Goal: Task Accomplishment & Management: Manage account settings

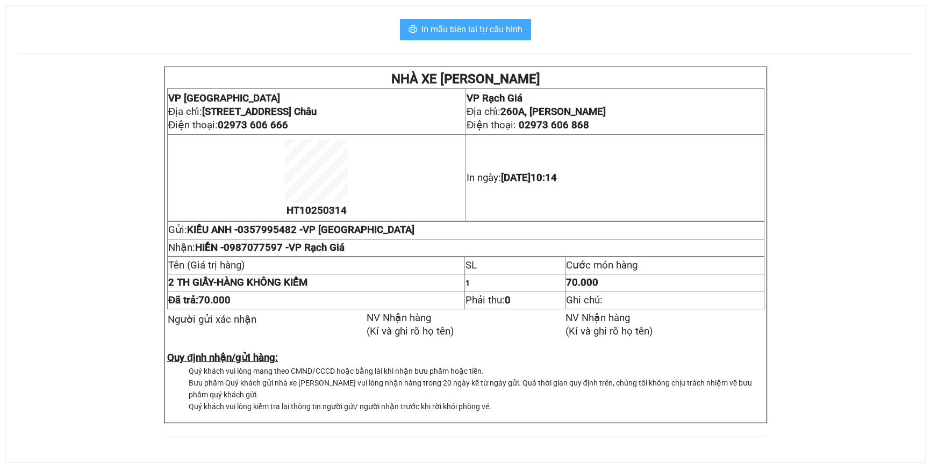
click at [495, 28] on span "In mẫu biên lai tự cấu hình" at bounding box center [471, 29] width 101 height 13
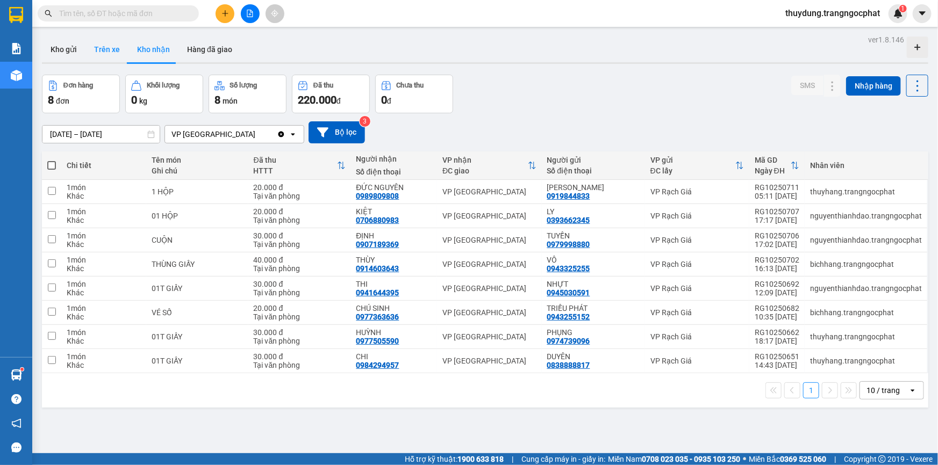
click at [105, 49] on button "Trên xe" at bounding box center [106, 50] width 43 height 26
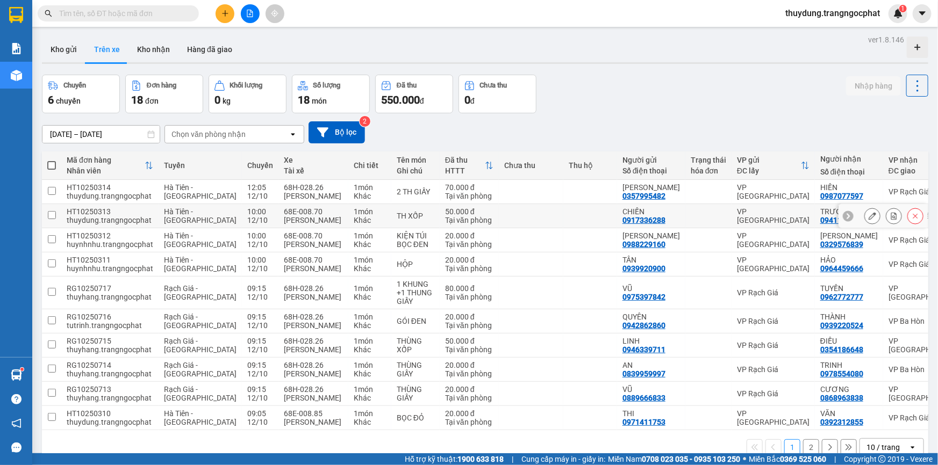
scroll to position [49, 0]
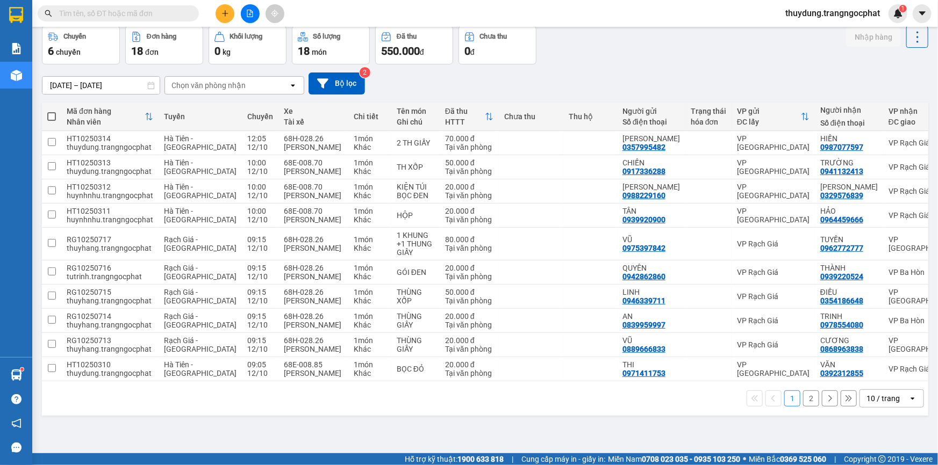
click at [803, 402] on button "2" at bounding box center [811, 399] width 16 height 16
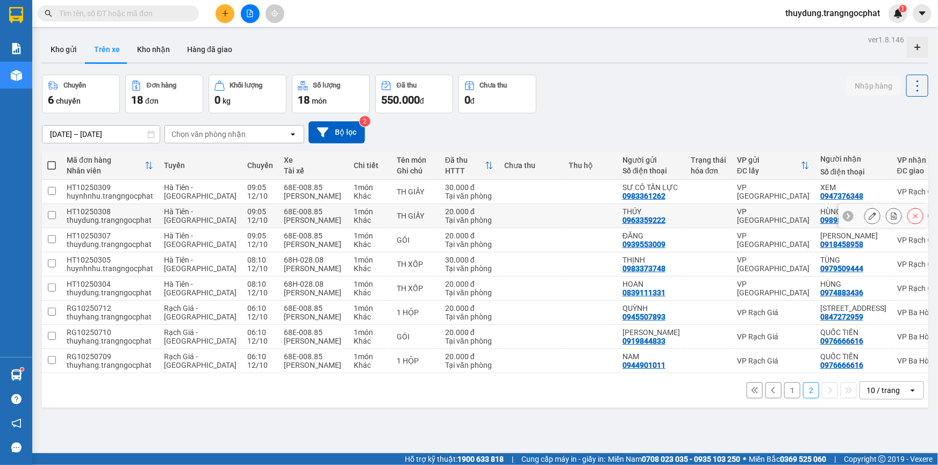
scroll to position [48, 0]
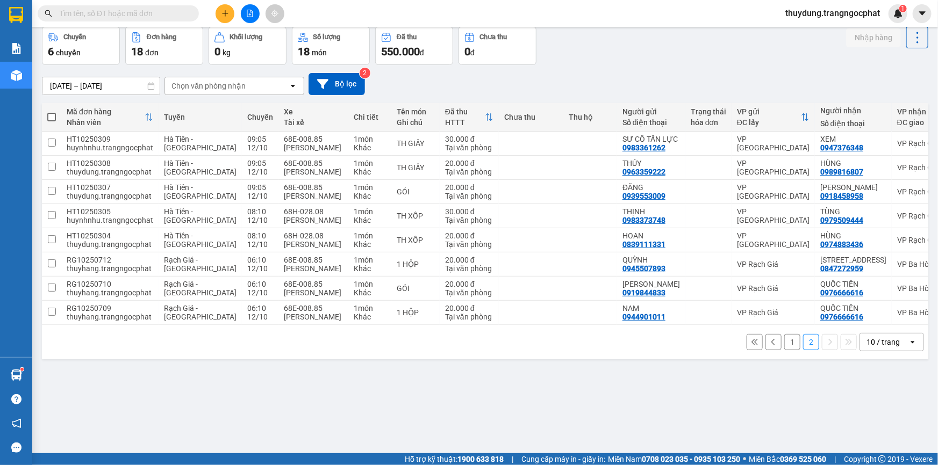
click at [784, 350] on button "1" at bounding box center [792, 342] width 16 height 16
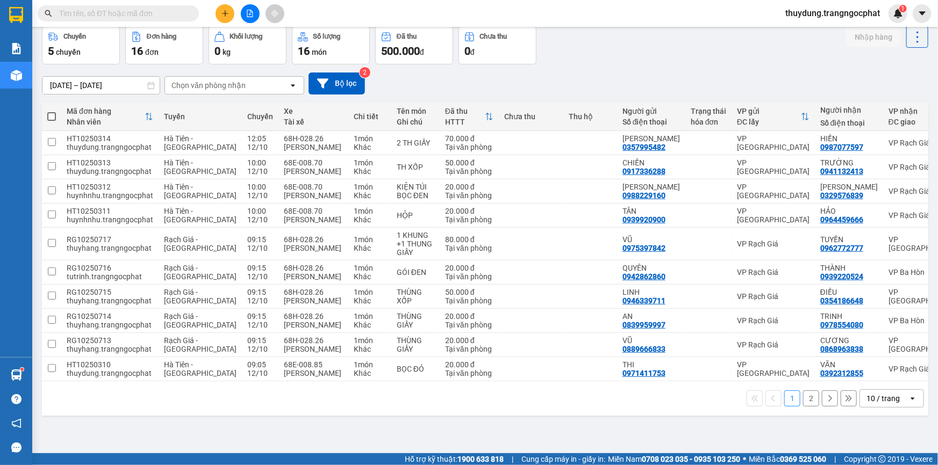
scroll to position [0, 0]
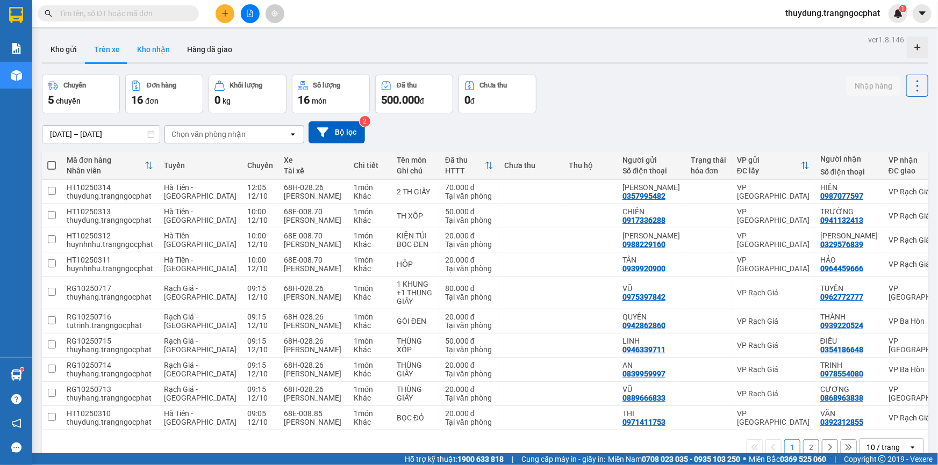
click at [163, 46] on button "Kho nhận" at bounding box center [153, 50] width 50 height 26
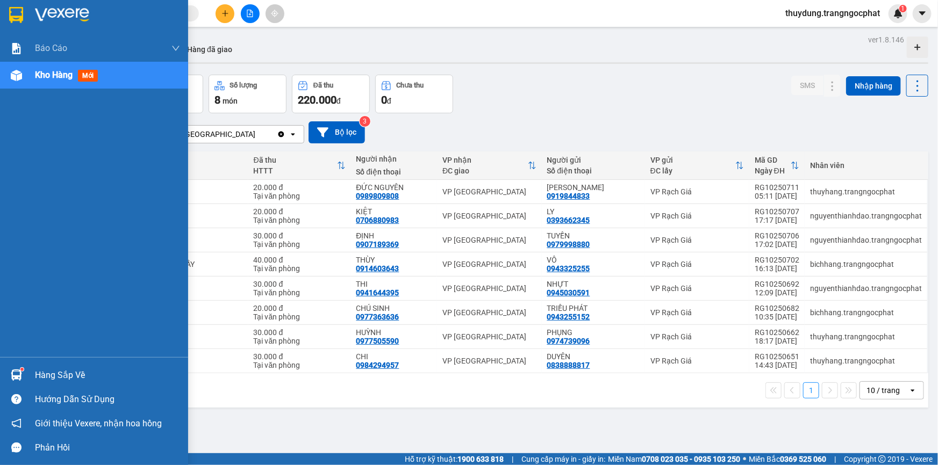
drag, startPoint x: 20, startPoint y: 371, endPoint x: 37, endPoint y: 371, distance: 16.1
click at [23, 371] on div at bounding box center [16, 375] width 19 height 19
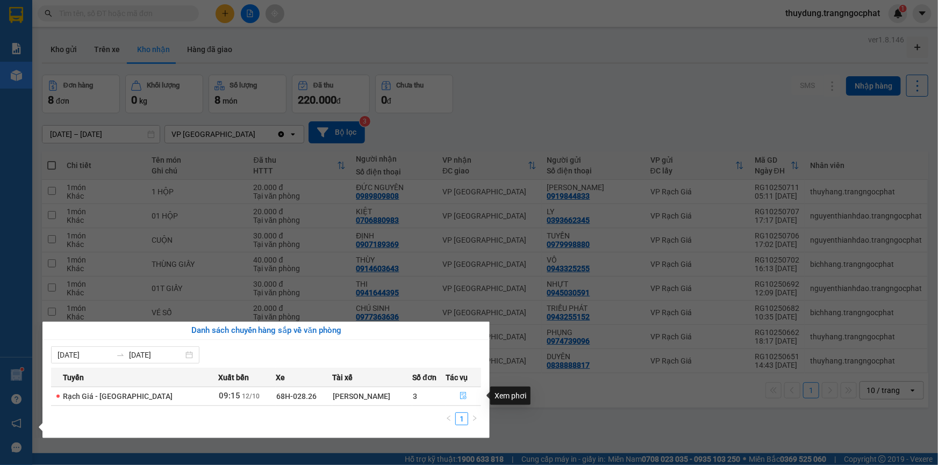
click at [460, 397] on icon "file-done" at bounding box center [464, 396] width 8 height 8
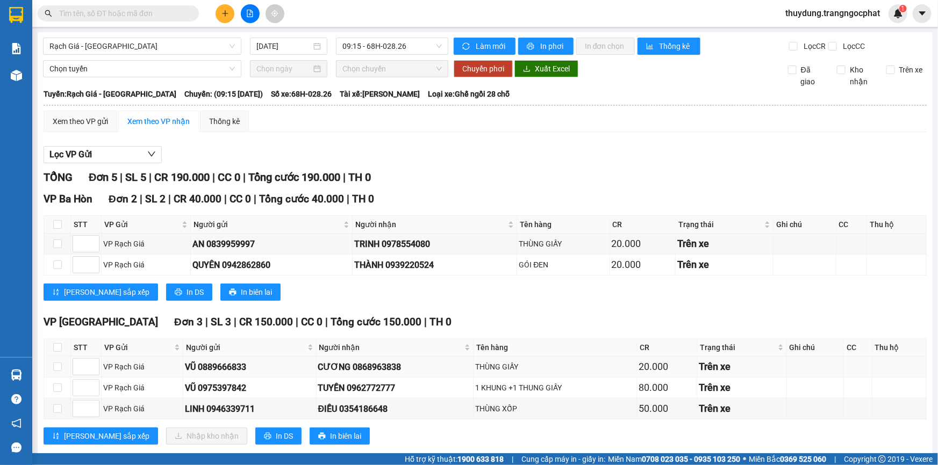
click at [384, 368] on div "CƯƠNG 0868963838" at bounding box center [395, 367] width 154 height 13
copy div "0868963838"
click at [367, 383] on div "TUYỀN 0962772777" at bounding box center [395, 388] width 154 height 13
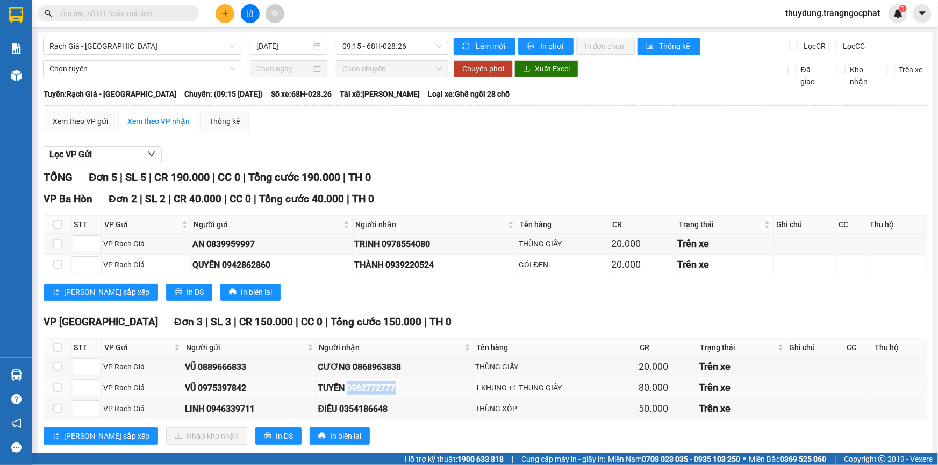
copy div "0962772777"
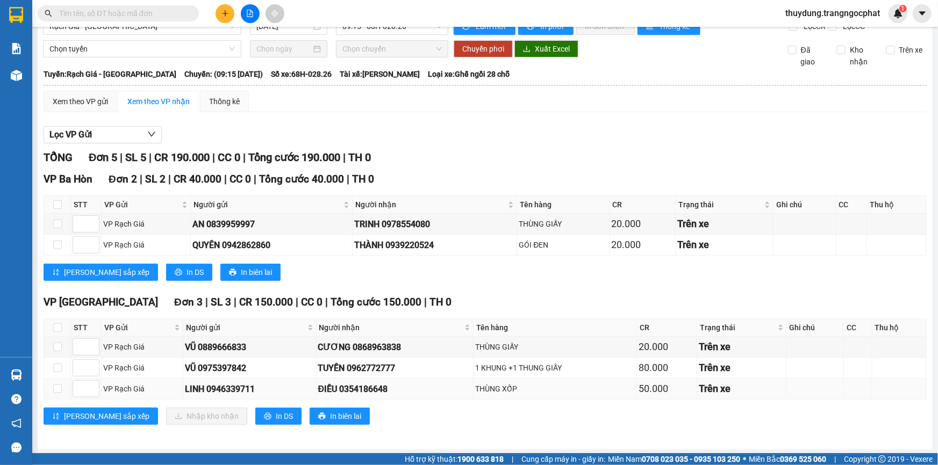
click at [373, 384] on div "ĐIỀU 0354186648" at bounding box center [395, 389] width 154 height 13
click at [373, 385] on div "ĐIỀU 0354186648" at bounding box center [395, 389] width 154 height 13
copy div "0354186648"
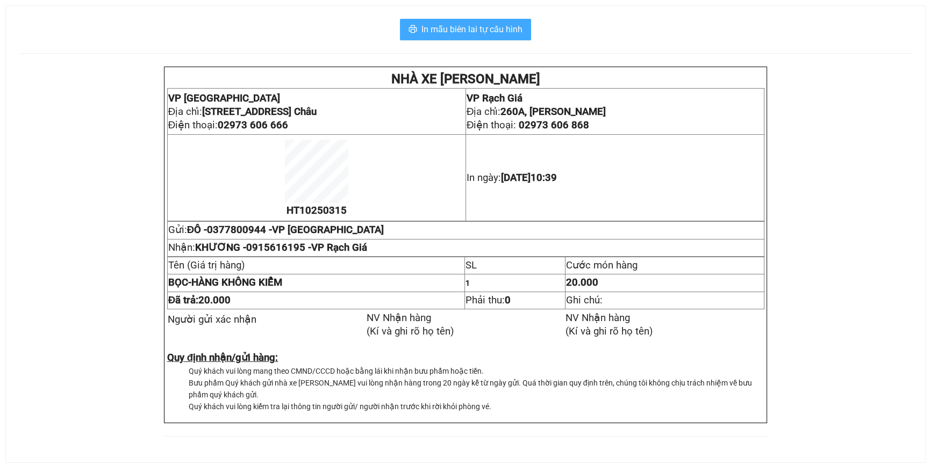
click at [500, 32] on span "In mẫu biên lai tự cấu hình" at bounding box center [471, 29] width 101 height 13
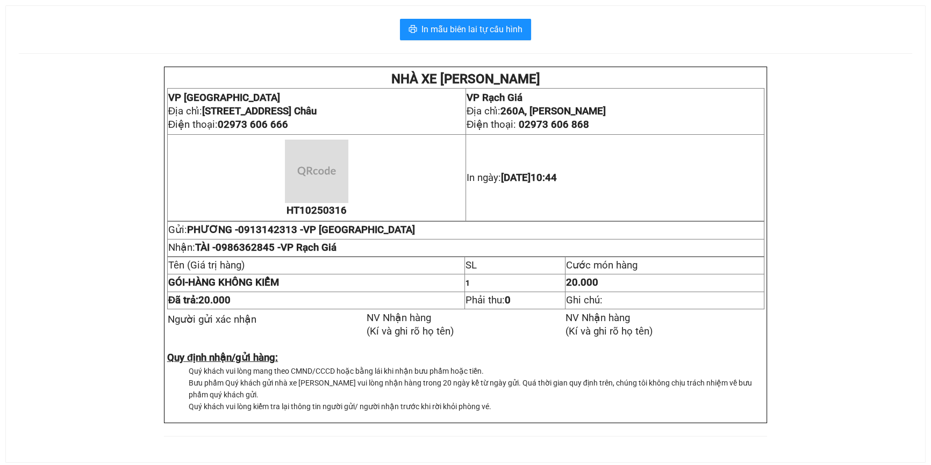
click at [464, 12] on div "In mẫu biên lai tự cấu hình NHÀ XE TRANG NGỌC PHÁT VP Hà Tiên Địa chỉ: Tổ 4, Kh…" at bounding box center [465, 234] width 919 height 457
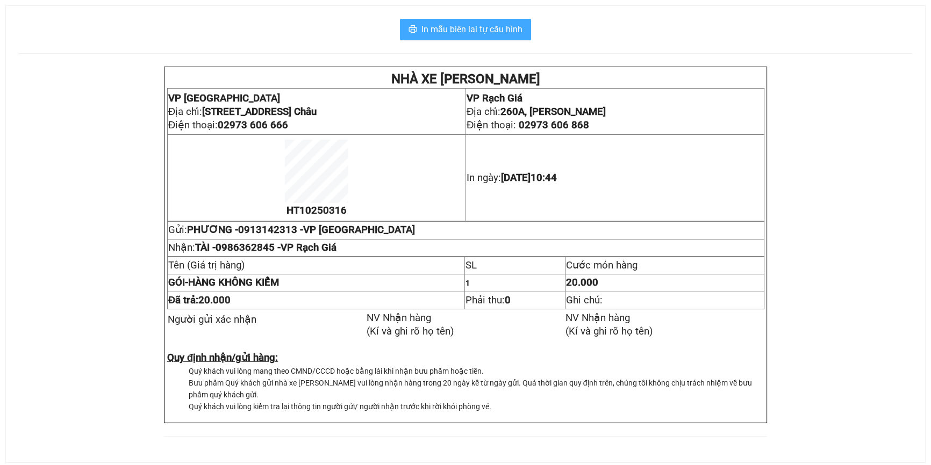
click at [461, 21] on button "In mẫu biên lai tự cấu hình" at bounding box center [465, 30] width 131 height 22
click at [486, 33] on span "In mẫu biên lai tự cấu hình" at bounding box center [471, 29] width 101 height 13
click at [510, 31] on span "In mẫu biên lai tự cấu hình" at bounding box center [471, 29] width 101 height 13
click at [496, 32] on span "In mẫu biên lai tự cấu hình" at bounding box center [471, 29] width 101 height 13
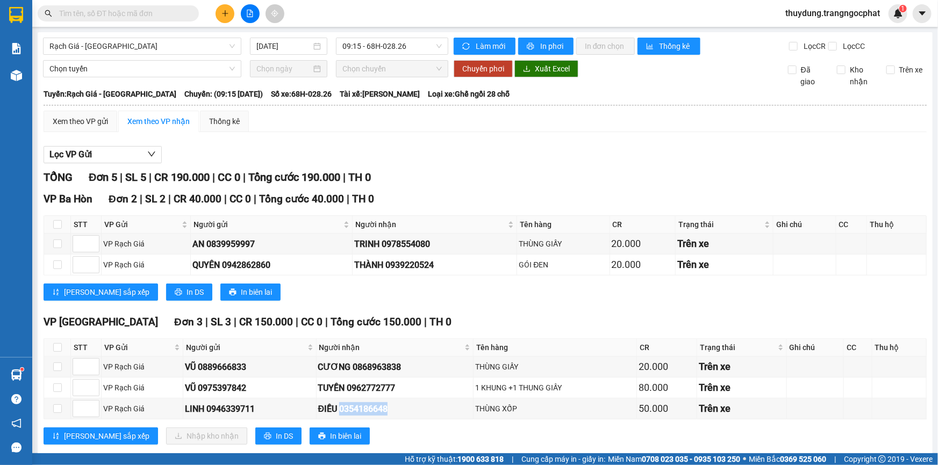
scroll to position [20, 0]
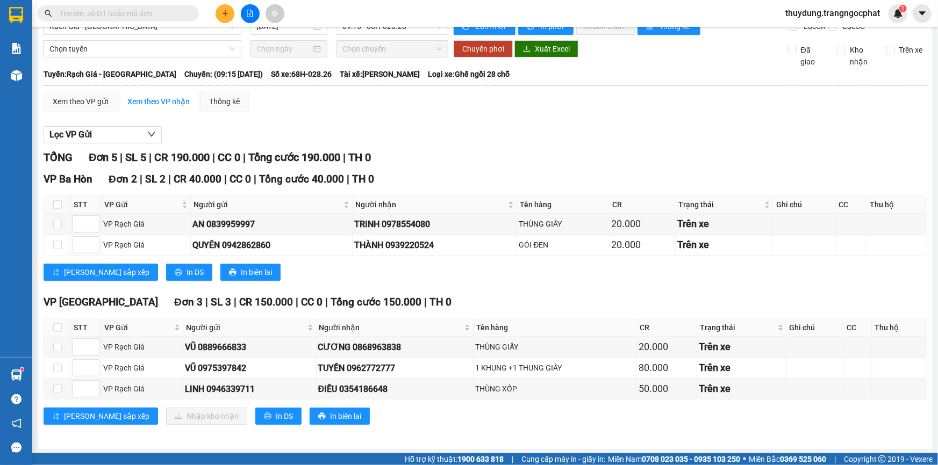
click at [425, 292] on div "TỔNG Đơn 5 | SL 5 | CR 190.000 | CC 0 | Tổng cước 190.000 | TH 0 VP [GEOGRAPHIC…" at bounding box center [485, 293] width 883 height 289
click at [56, 328] on input "checkbox" at bounding box center [57, 328] width 9 height 9
checkbox input "true"
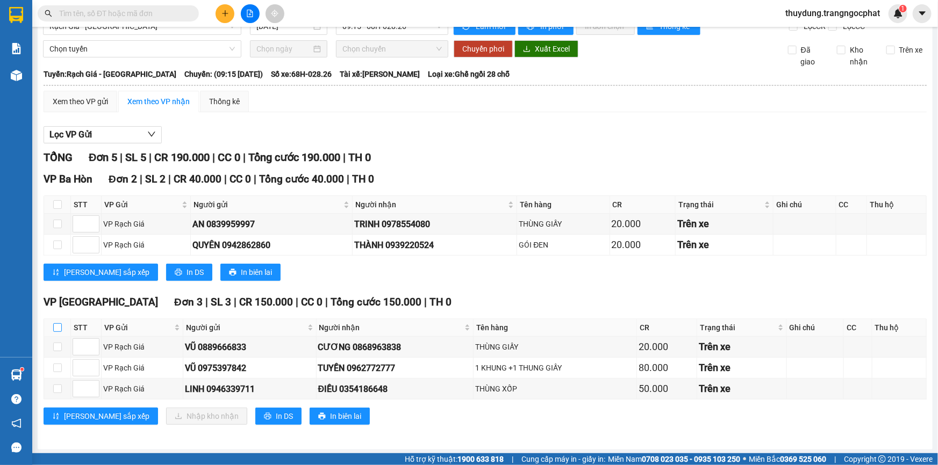
checkbox input "true"
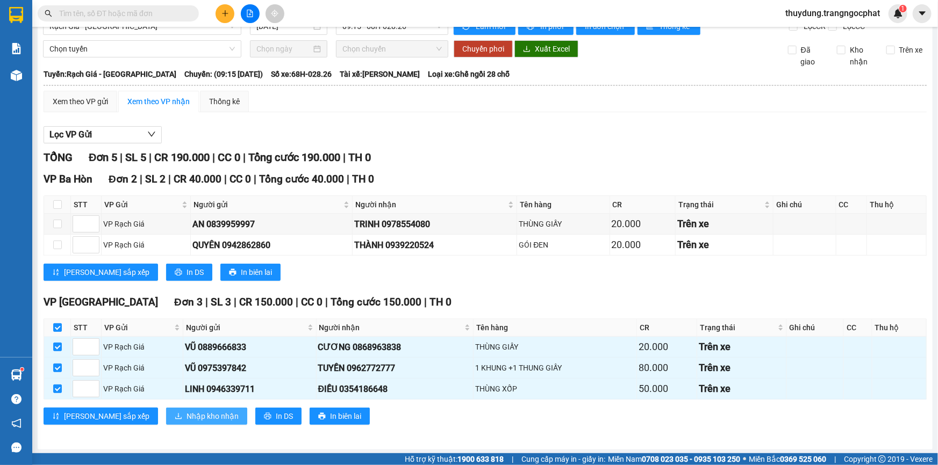
click at [187, 419] on span "Nhập kho nhận" at bounding box center [213, 417] width 52 height 12
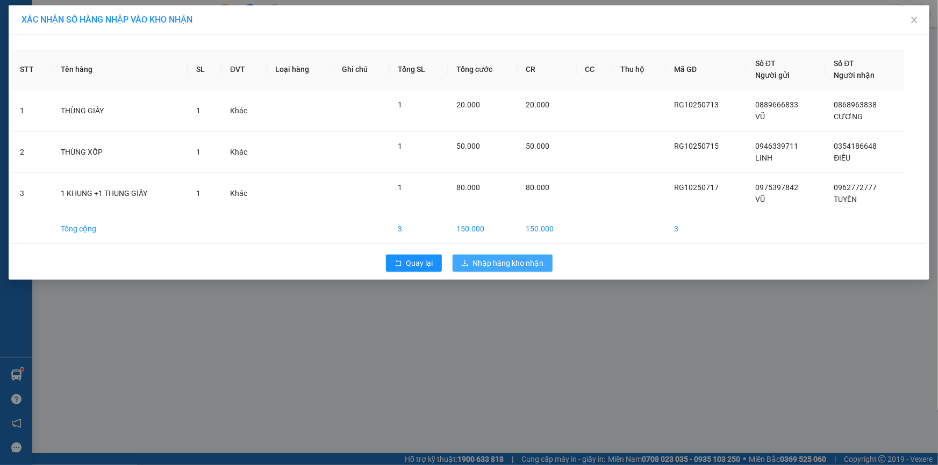
click at [516, 260] on span "Nhập hàng kho nhận" at bounding box center [508, 263] width 71 height 12
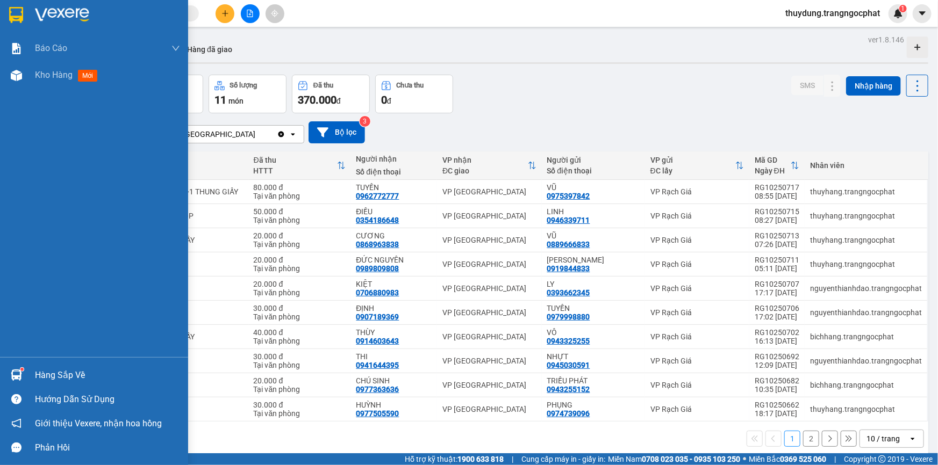
click at [75, 376] on div "Hàng sắp về" at bounding box center [107, 376] width 145 height 16
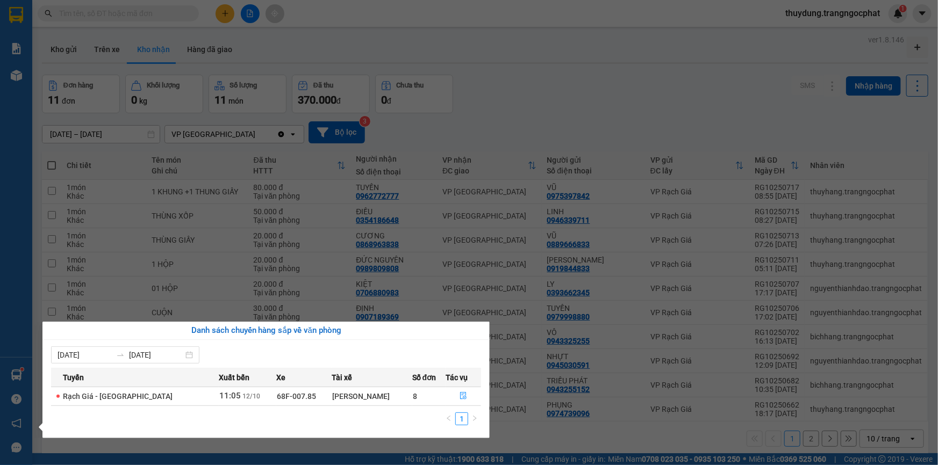
click at [0, 274] on div "Báo cáo Doanh số tạo đơn theo VP gửi mới (nhà xe) Doanh số tạo đơn theo VP gửi …" at bounding box center [16, 232] width 32 height 465
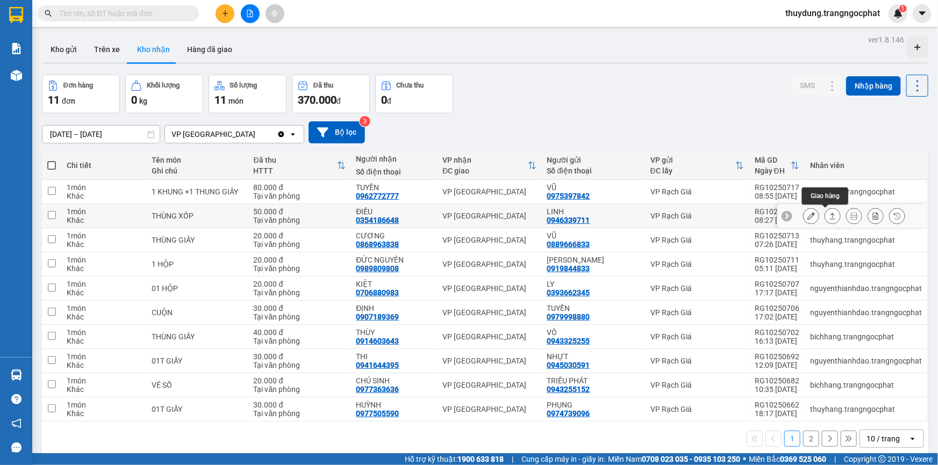
click at [830, 215] on icon at bounding box center [833, 216] width 6 height 6
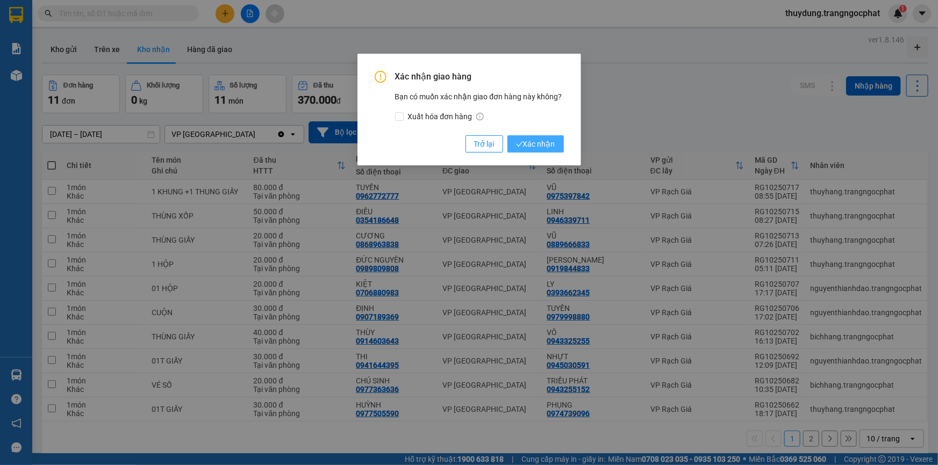
click at [530, 147] on span "Xác nhận" at bounding box center [535, 144] width 39 height 12
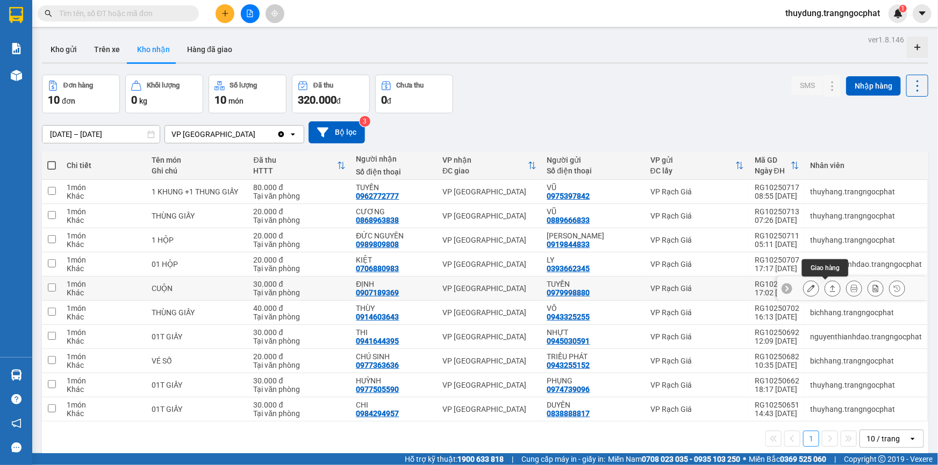
click at [830, 287] on icon at bounding box center [833, 288] width 6 height 6
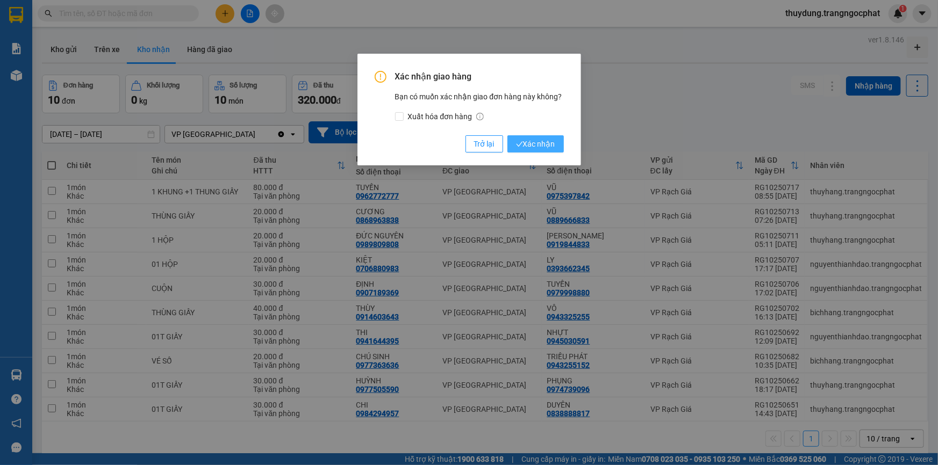
click at [548, 145] on span "Xác nhận" at bounding box center [535, 144] width 39 height 12
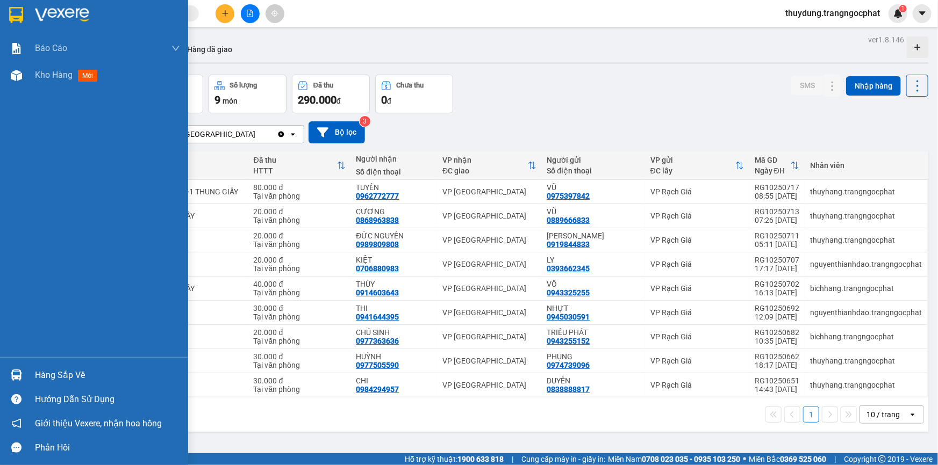
click at [75, 369] on div "Hàng sắp về" at bounding box center [107, 376] width 145 height 16
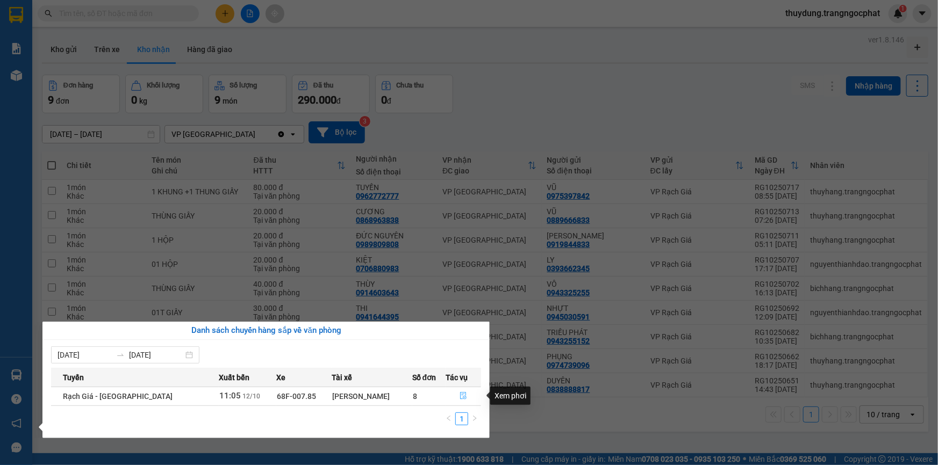
click at [461, 396] on icon "file-done" at bounding box center [464, 396] width 8 height 8
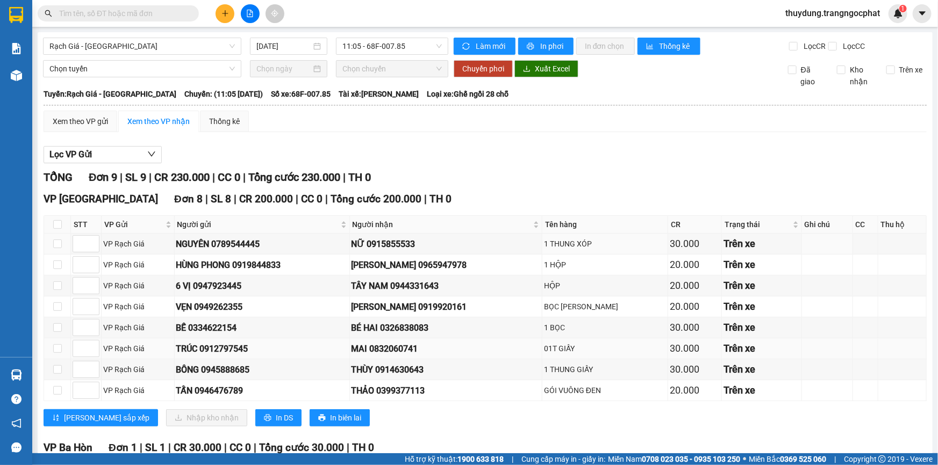
scroll to position [97, 0]
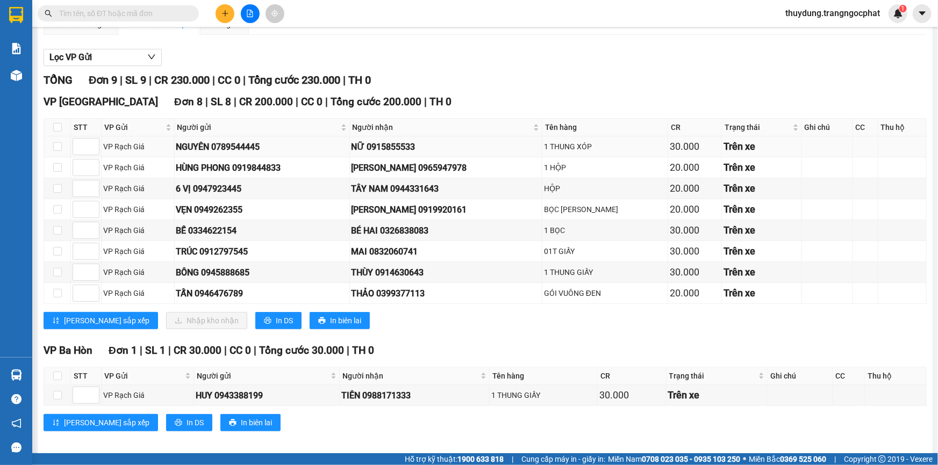
click at [421, 147] on div "NỮ 0915855533" at bounding box center [446, 146] width 189 height 13
copy div "0915855533"
click at [438, 167] on div "[PERSON_NAME] 0965947978" at bounding box center [446, 167] width 189 height 13
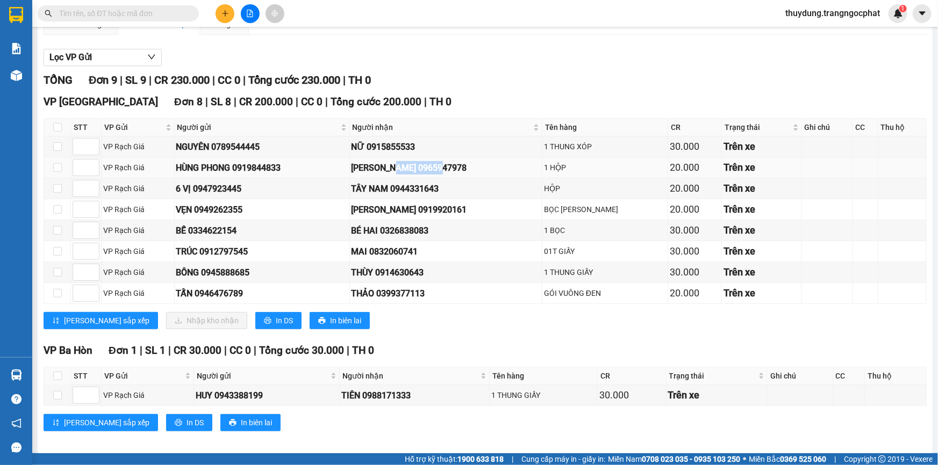
copy div "0965947978"
click at [430, 190] on div "TÂY NAM 0944331643" at bounding box center [446, 188] width 189 height 13
copy div "0944331643"
click at [457, 211] on div "[PERSON_NAME] 0919920161" at bounding box center [446, 209] width 189 height 13
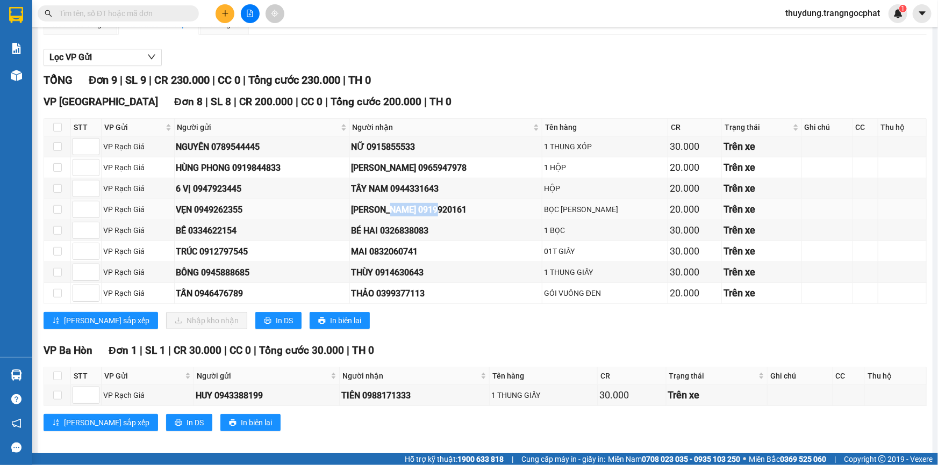
click at [457, 211] on div "[PERSON_NAME] 0919920161" at bounding box center [446, 209] width 189 height 13
copy div "0919920161"
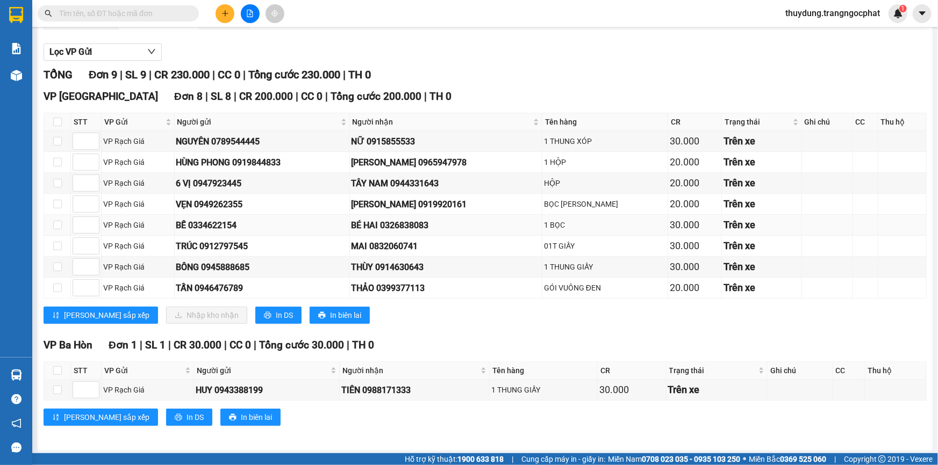
click at [434, 223] on div "BÉ HAI 0326838083" at bounding box center [446, 225] width 189 height 13
copy div "0326838083"
click at [422, 248] on div "MAI 0832060741" at bounding box center [446, 246] width 189 height 13
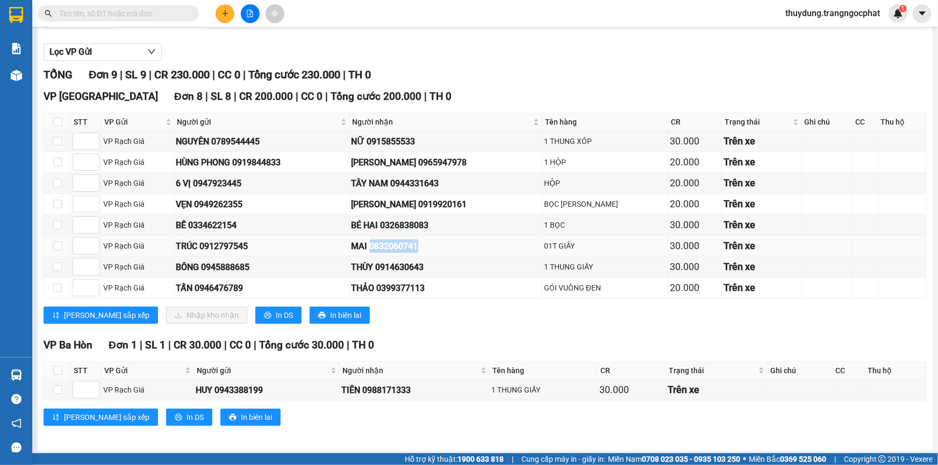
copy div "0832060741"
click at [433, 267] on div "THÙY 0914630643" at bounding box center [446, 267] width 189 height 13
copy div "0914630643"
click at [440, 290] on div "THẢO 0399377113" at bounding box center [446, 288] width 189 height 13
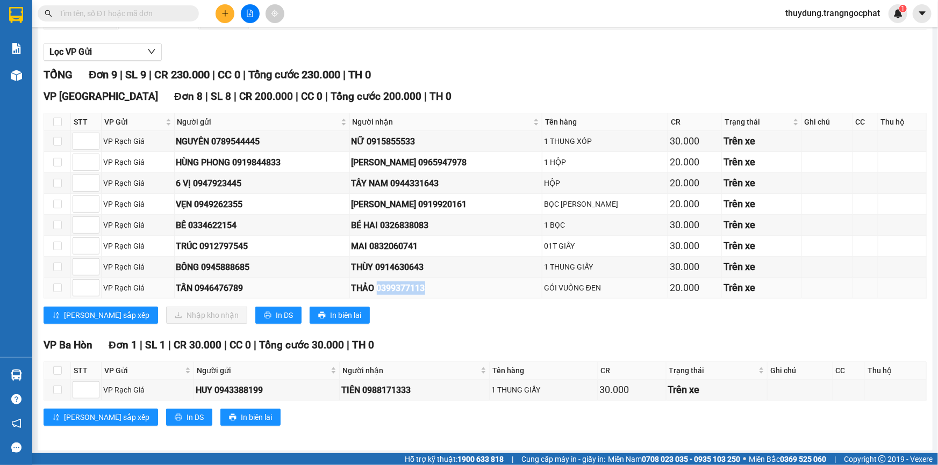
click at [440, 290] on div "THẢO 0399377113" at bounding box center [446, 288] width 189 height 13
copy div "0399377113"
drag, startPoint x: 406, startPoint y: 314, endPoint x: 358, endPoint y: 280, distance: 59.4
click at [406, 315] on div "[PERSON_NAME] sắp xếp Nhập kho nhận In DS In biên lai" at bounding box center [485, 315] width 883 height 17
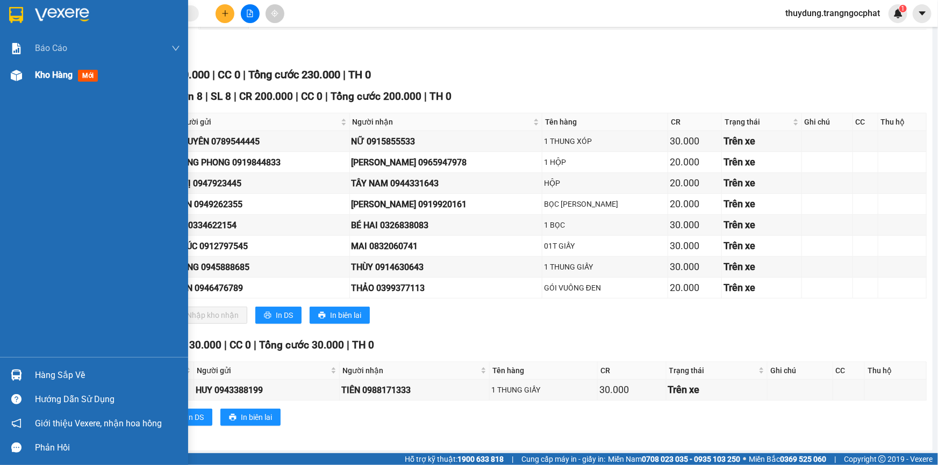
click at [90, 81] on span "mới" at bounding box center [88, 76] width 20 height 12
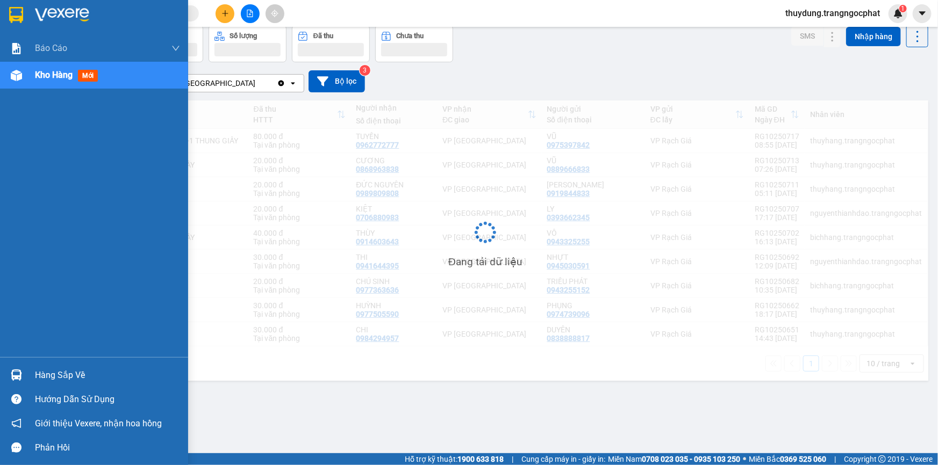
scroll to position [49, 0]
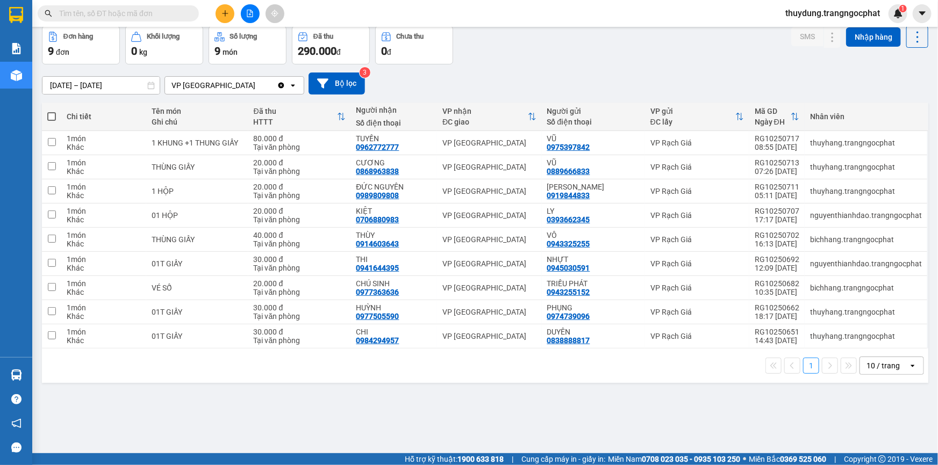
click at [162, 13] on input "text" at bounding box center [122, 14] width 127 height 12
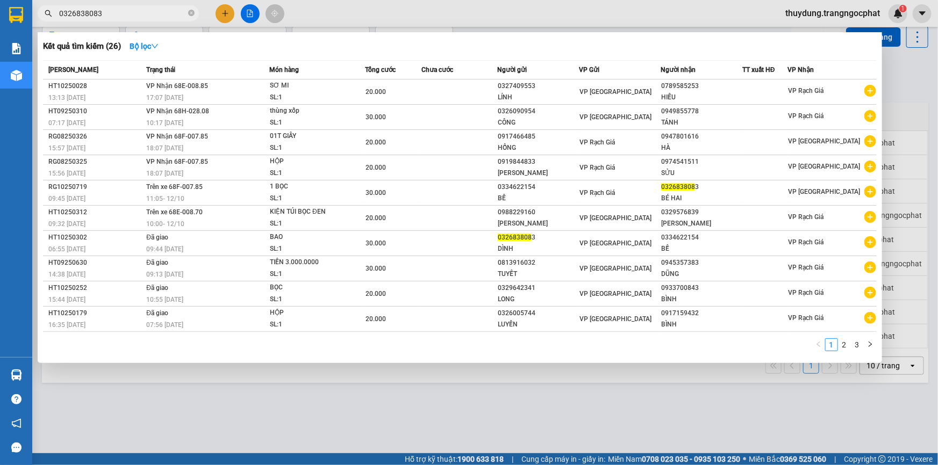
type input "0326838083"
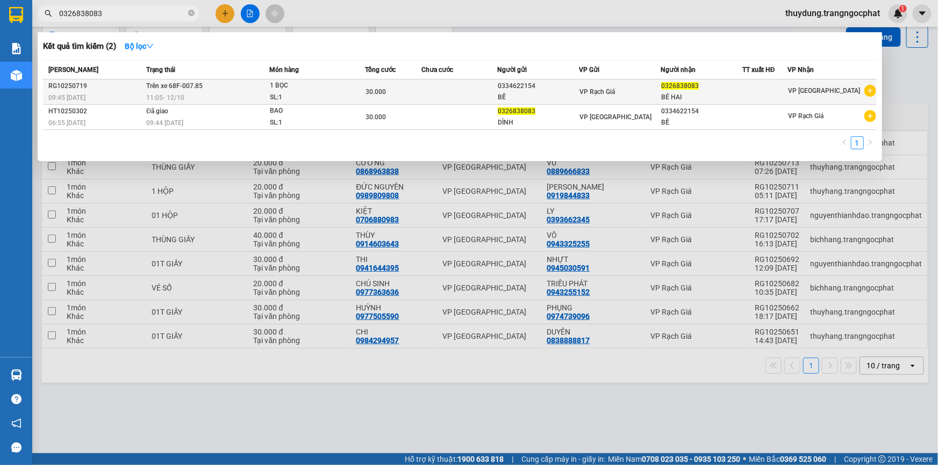
click at [225, 92] on div "11:05 [DATE]" at bounding box center [207, 98] width 123 height 12
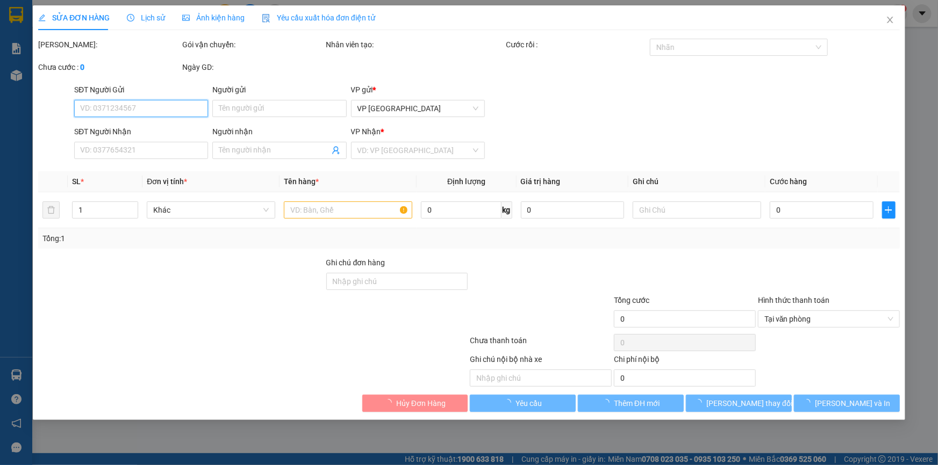
type input "0334622154"
type input "BẾ"
type input "0326838083"
type input "BÉ HAI"
type input "30.000"
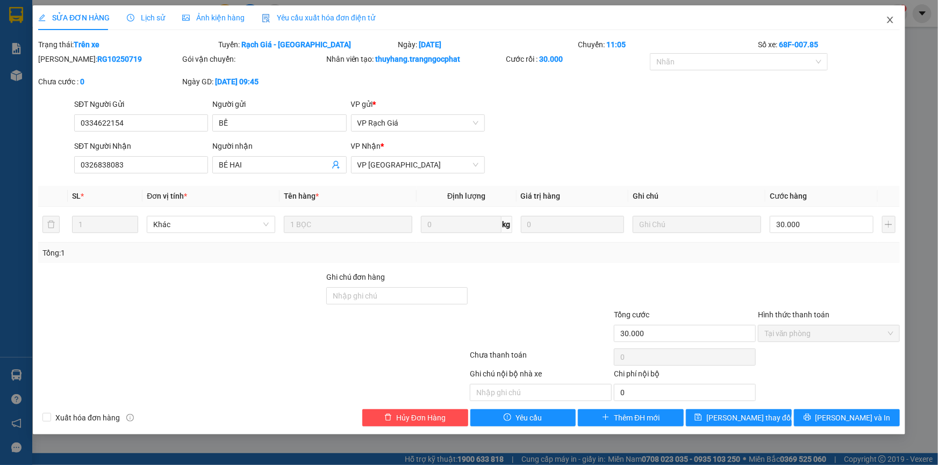
click at [892, 24] on icon "close" at bounding box center [890, 20] width 9 height 9
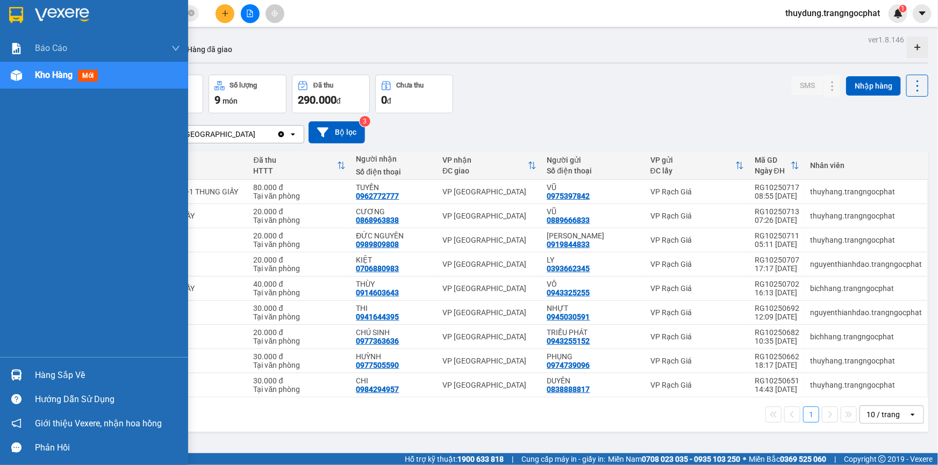
click at [45, 377] on div "Hàng sắp về" at bounding box center [107, 376] width 145 height 16
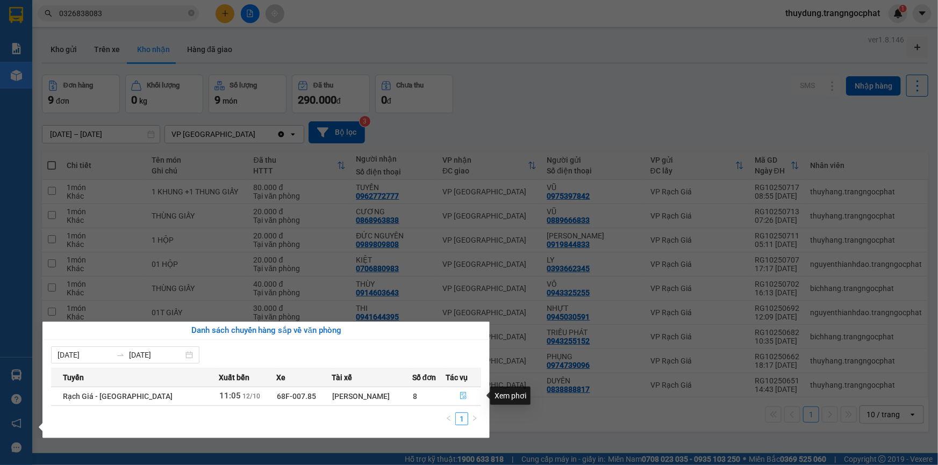
click at [463, 395] on icon "file-done" at bounding box center [464, 396] width 8 height 8
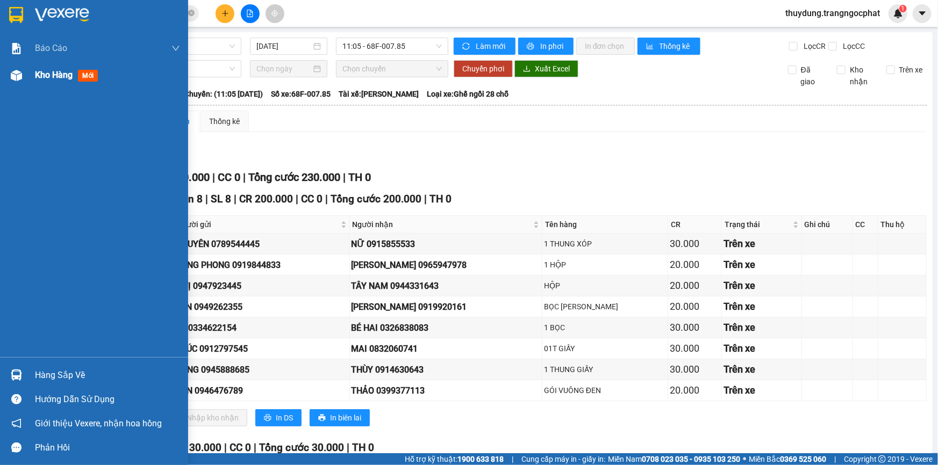
click at [88, 74] on span "mới" at bounding box center [88, 76] width 20 height 12
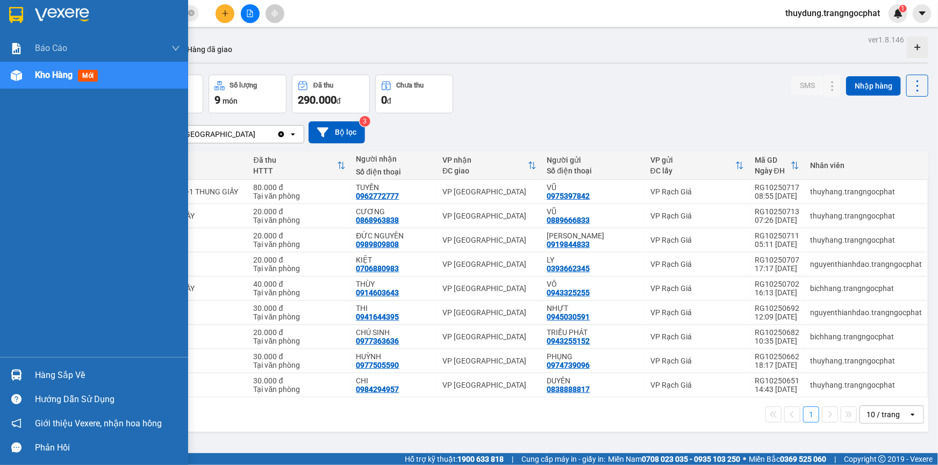
click at [79, 376] on div "Hàng sắp về" at bounding box center [107, 376] width 145 height 16
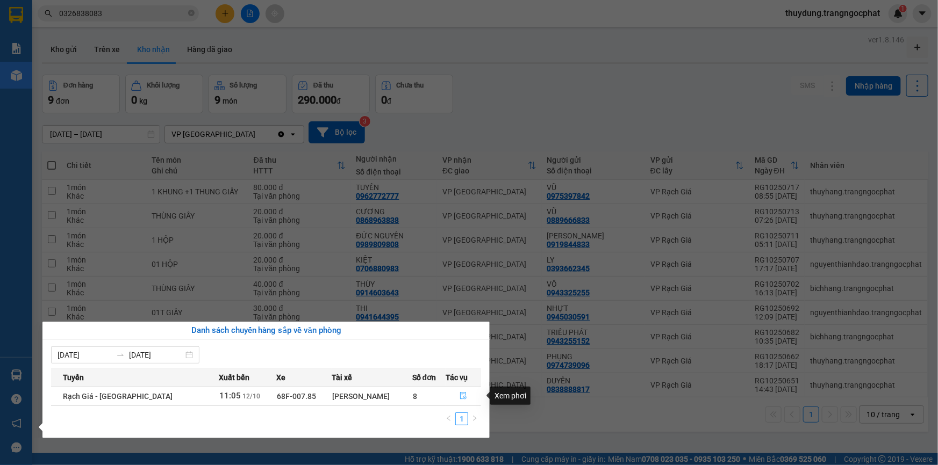
click at [462, 399] on icon "file-done" at bounding box center [464, 396] width 8 height 8
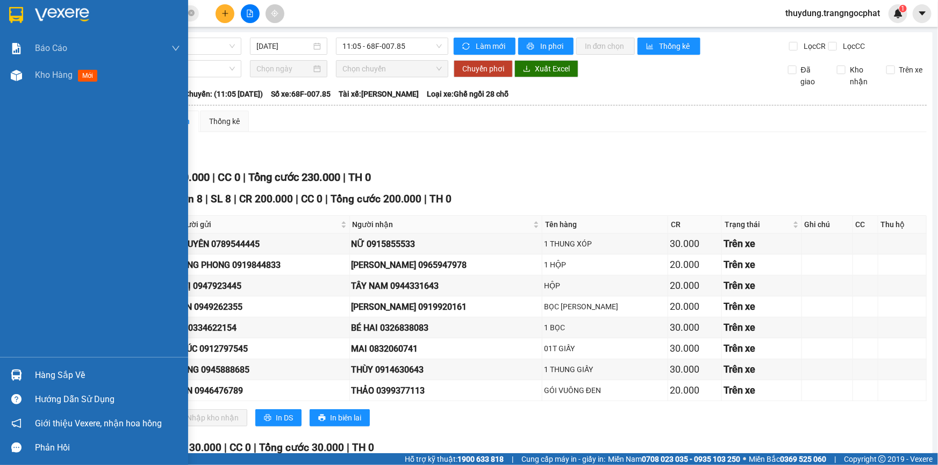
click at [59, 372] on div "Hàng sắp về" at bounding box center [107, 376] width 145 height 16
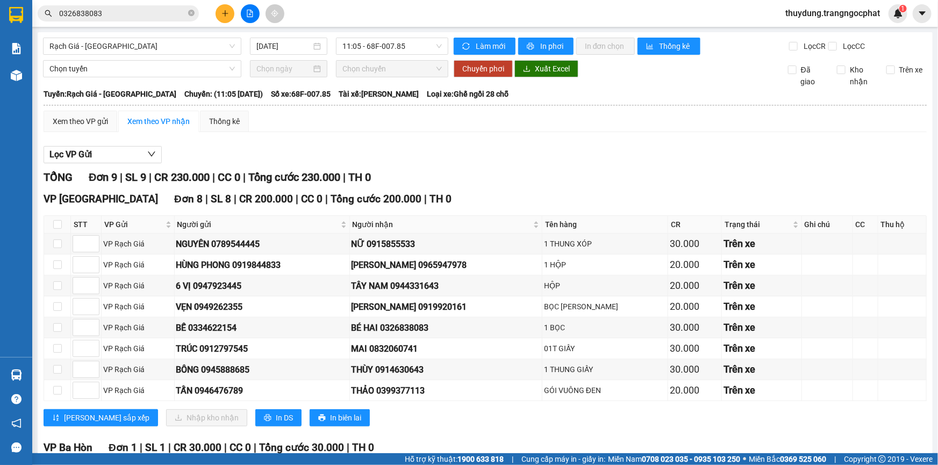
click at [39, 134] on section "Kết quả tìm kiếm ( 2 ) Bộ lọc Mã ĐH Trạng thái Món hàng Tổng cước Chưa cước Ngư…" at bounding box center [469, 232] width 938 height 465
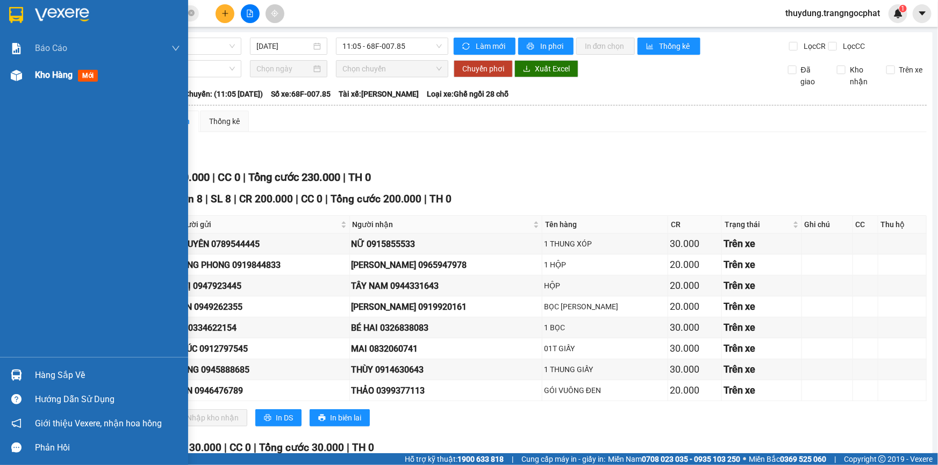
click at [85, 72] on span "mới" at bounding box center [88, 76] width 20 height 12
